Goal: Task Accomplishment & Management: Manage account settings

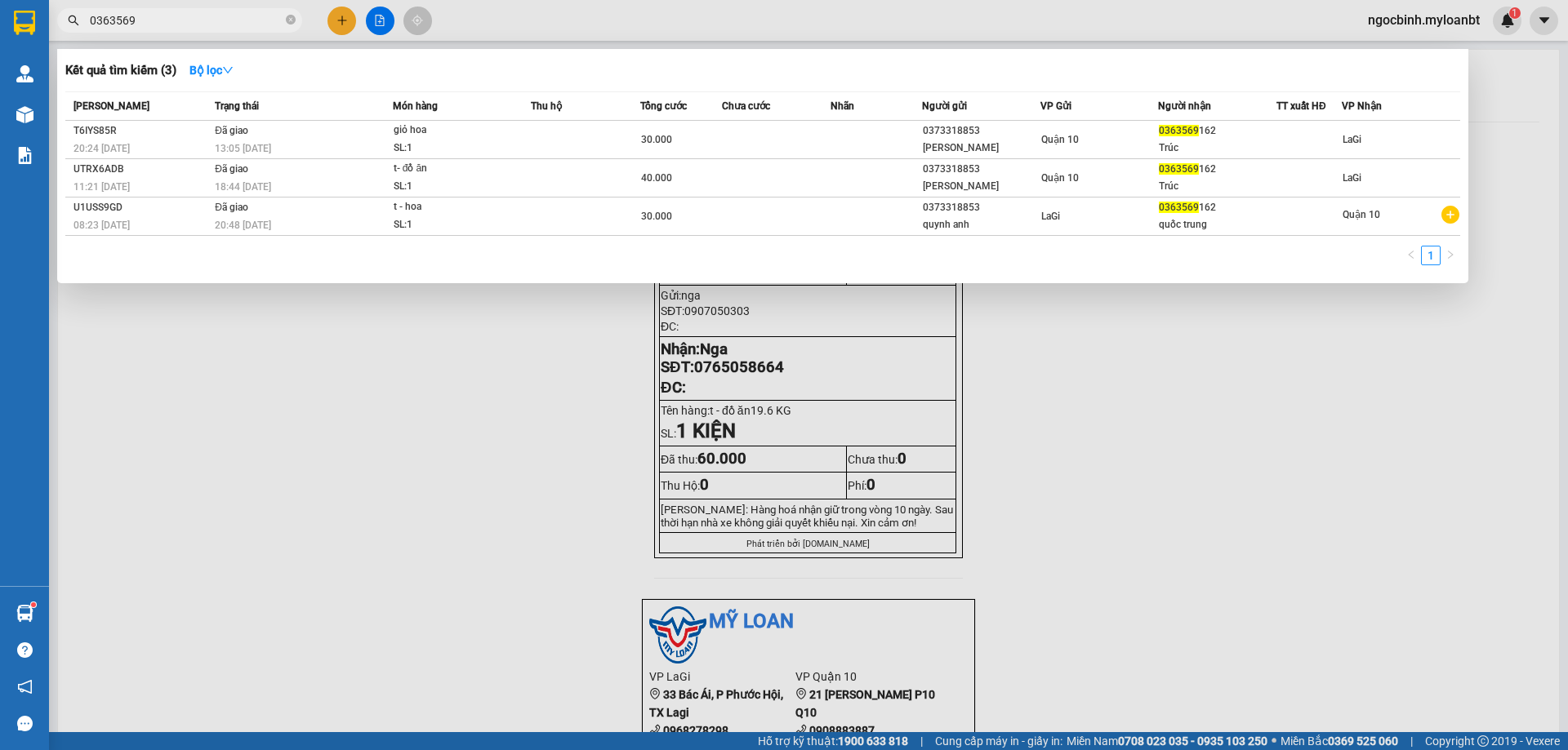
click at [193, 20] on input "0363569" at bounding box center [186, 21] width 193 height 18
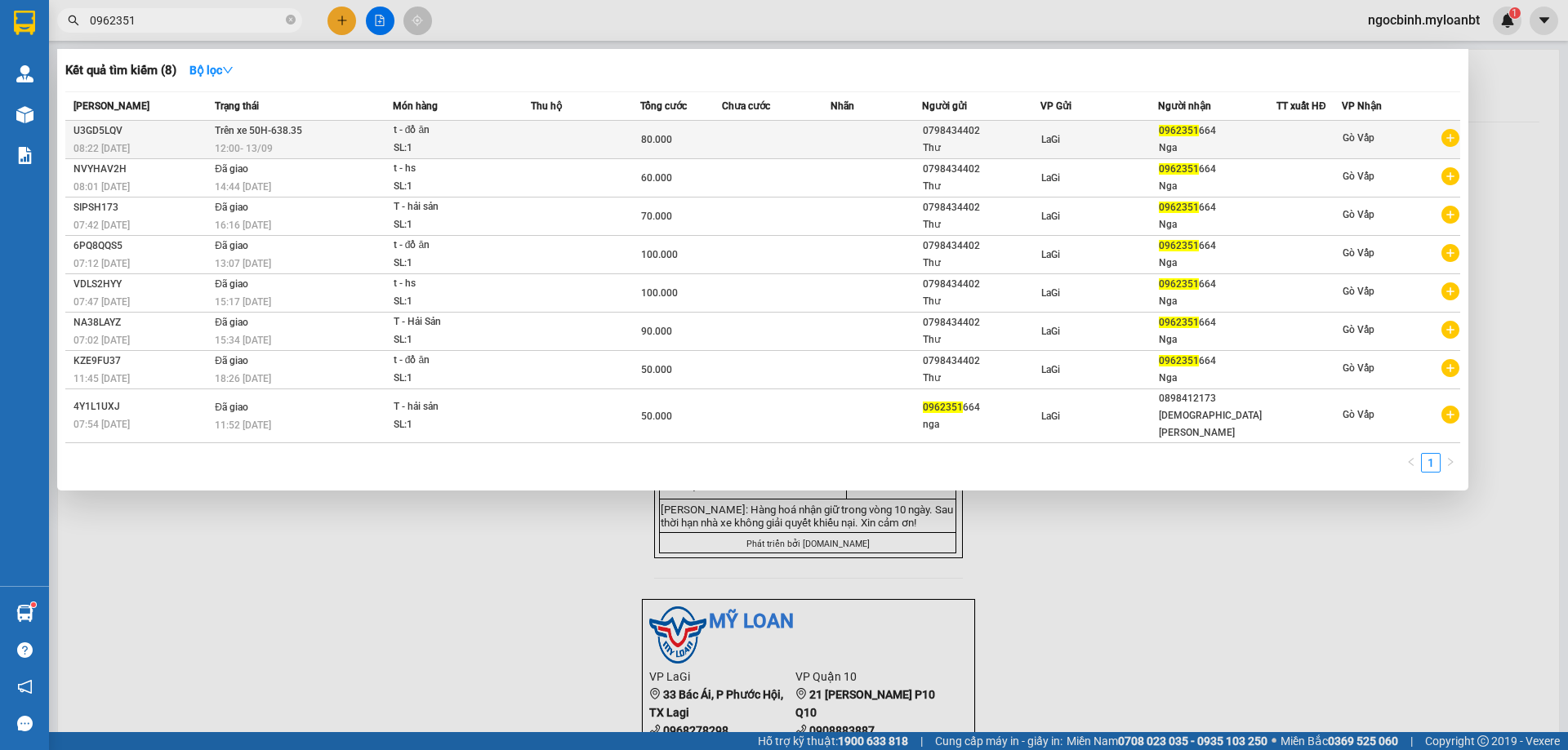
type input "0962351"
click at [486, 145] on div "SL: 1" at bounding box center [454, 149] width 123 height 18
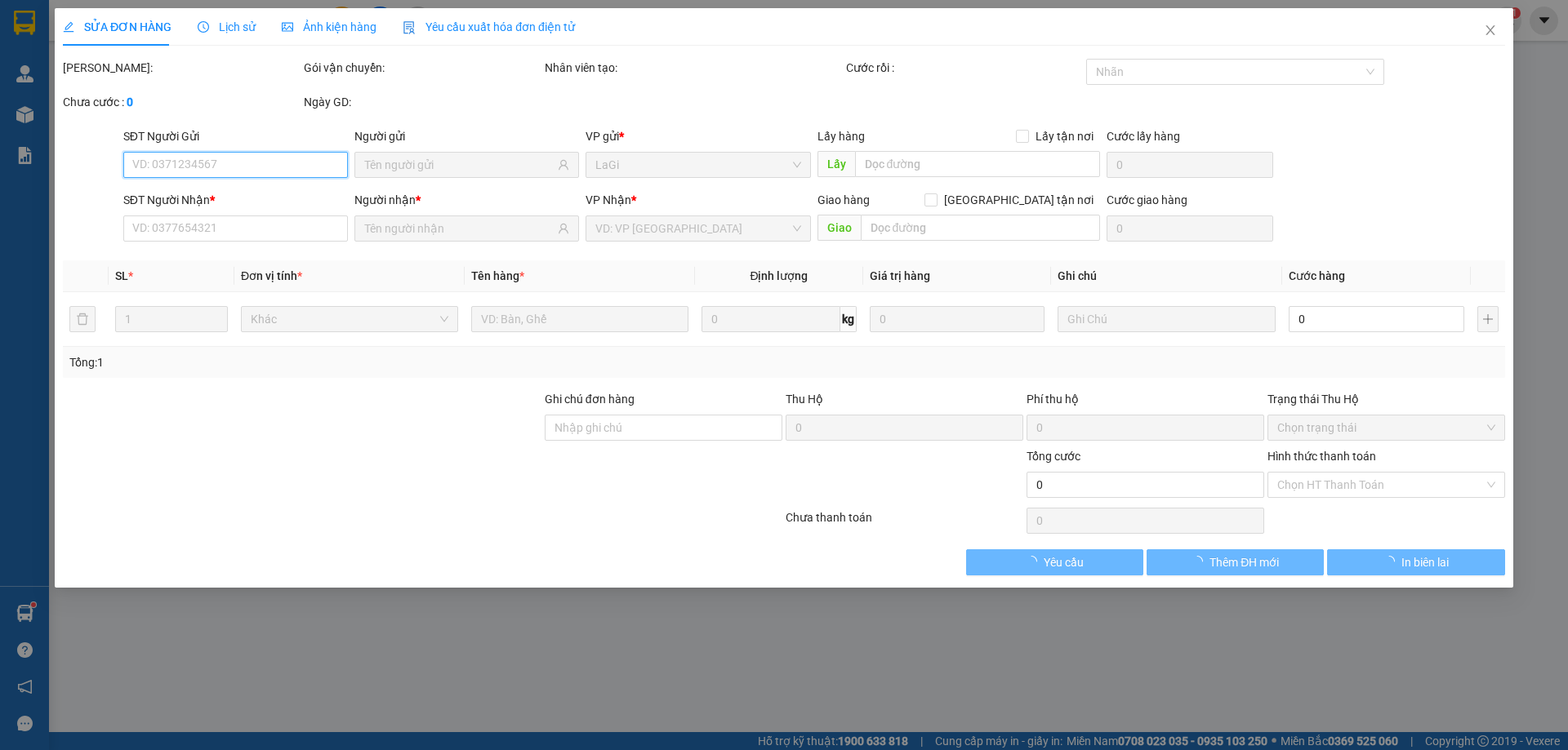
type input "0798434402"
type input "0962351664"
type input "80.000"
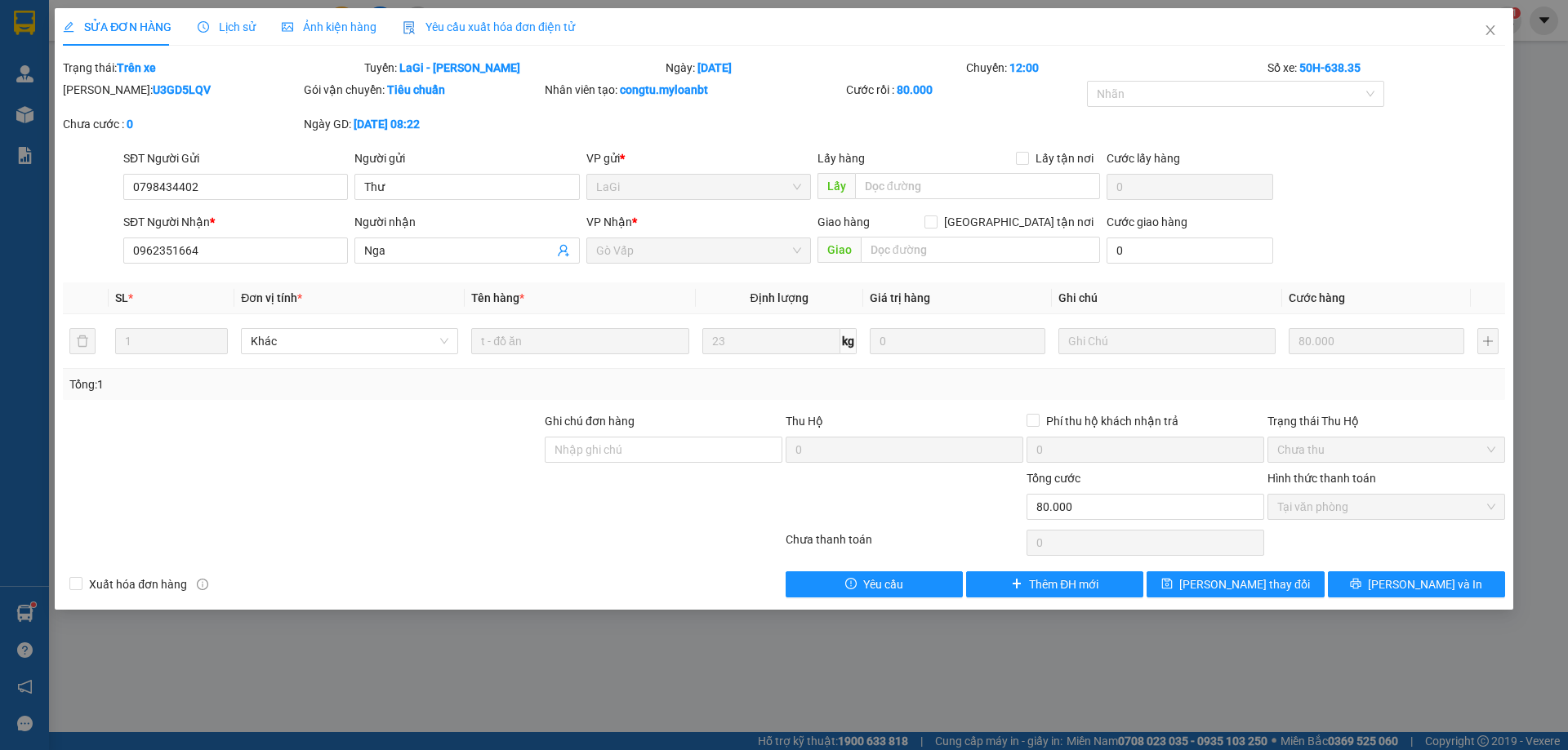
click at [667, 674] on div "SỬA ĐƠN HÀNG Lịch sử Ảnh kiện hàng Yêu cầu xuất hóa đơn điện tử Total Paid Fee …" at bounding box center [784, 375] width 1568 height 750
